Goal: Information Seeking & Learning: Learn about a topic

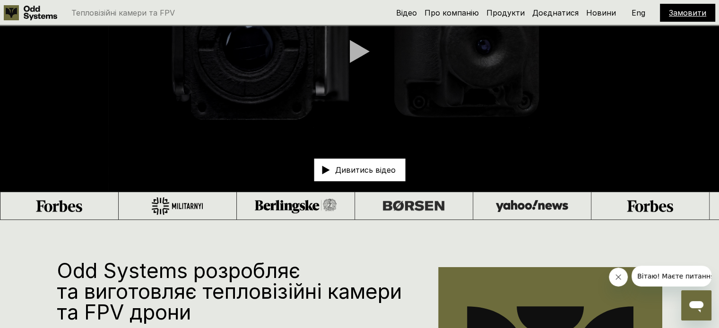
scroll to position [94, 0]
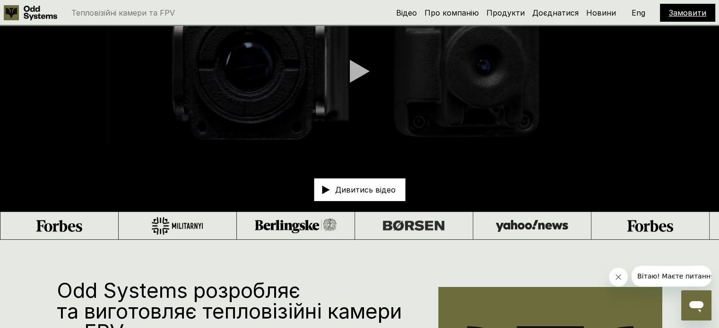
click at [378, 181] on div "Дивитись відео" at bounding box center [359, 190] width 91 height 23
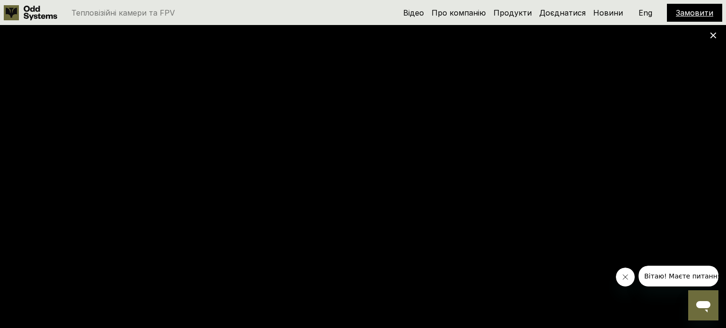
drag, startPoint x: 624, startPoint y: 278, endPoint x: 1218, endPoint y: 546, distance: 651.9
click at [624, 278] on icon "Close message from company" at bounding box center [624, 277] width 5 height 5
click at [717, 35] on div at bounding box center [363, 164] width 726 height 328
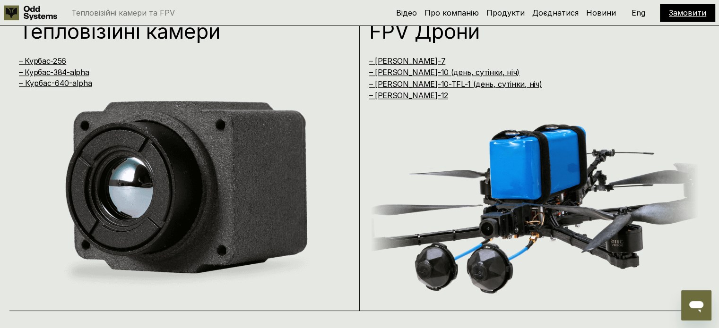
scroll to position [678, 0]
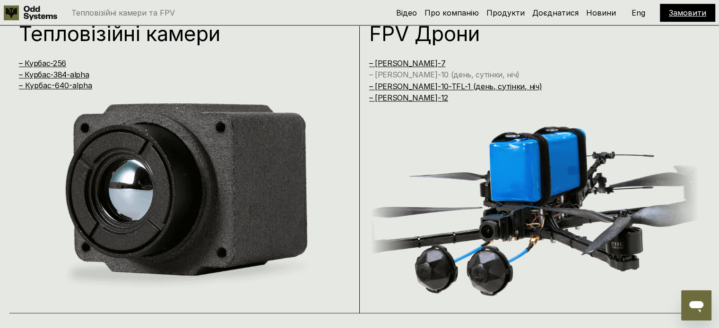
click at [389, 78] on link "– [PERSON_NAME]-10 (день, сутінки, ніч)" at bounding box center [444, 74] width 151 height 9
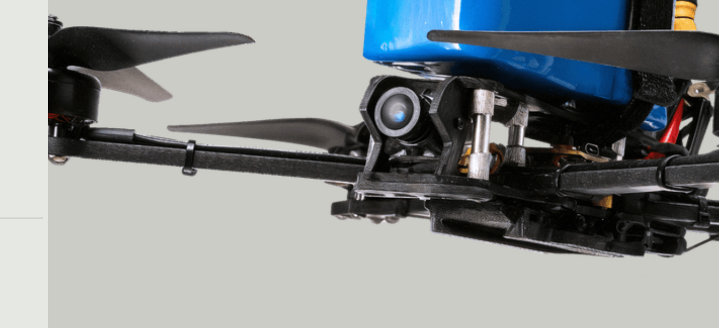
scroll to position [1952, 0]
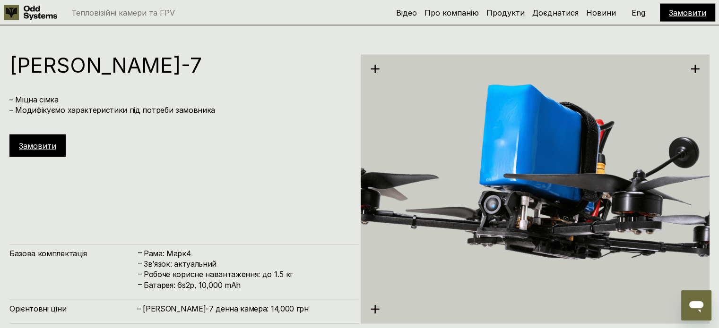
drag, startPoint x: 550, startPoint y: 168, endPoint x: 338, endPoint y: 189, distance: 213.2
click at [338, 189] on div "[PERSON_NAME]-7 – Міцна сімка – Модифікуємо характеристики під потреби замовник…" at bounding box center [183, 189] width 349 height 269
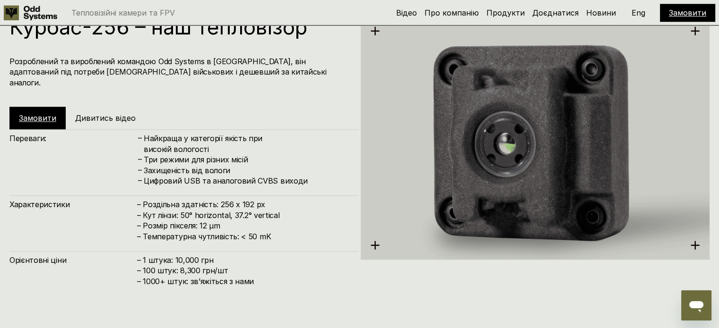
scroll to position [1090, 0]
